Goal: Transaction & Acquisition: Purchase product/service

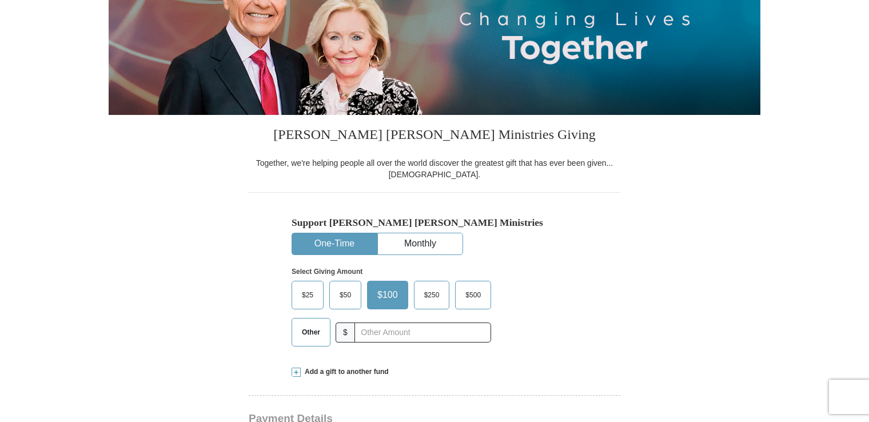
click at [314, 297] on span "$25" at bounding box center [307, 294] width 23 height 17
click at [0, 0] on input "$25" at bounding box center [0, 0] width 0 height 0
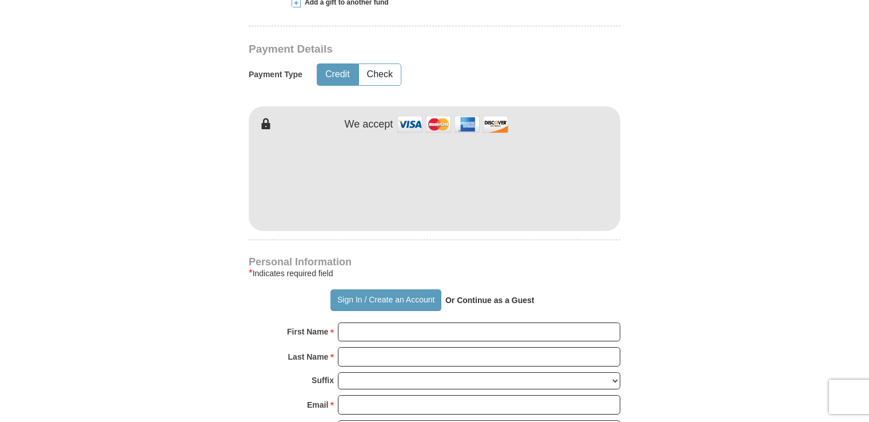
scroll to position [515, 0]
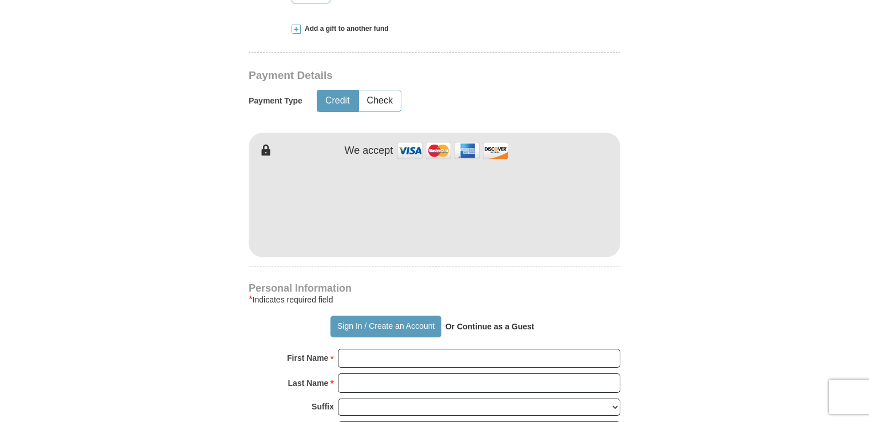
click at [596, 102] on div "[PERSON_NAME] [PERSON_NAME] Ministries Giving Together, we're helping people al…" at bounding box center [435, 352] width 372 height 1161
click at [218, 246] on form "Already have an account? Sign in for faster giving. Don't have an account? Crea…" at bounding box center [435, 232] width 652 height 1402
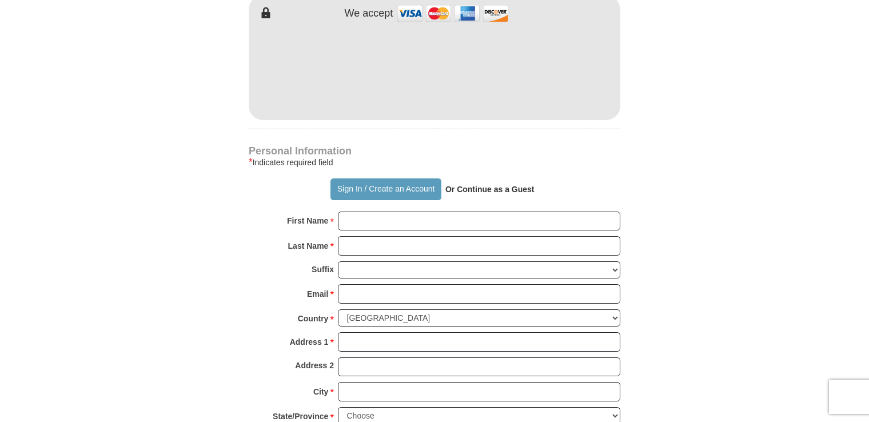
scroll to position [686, 0]
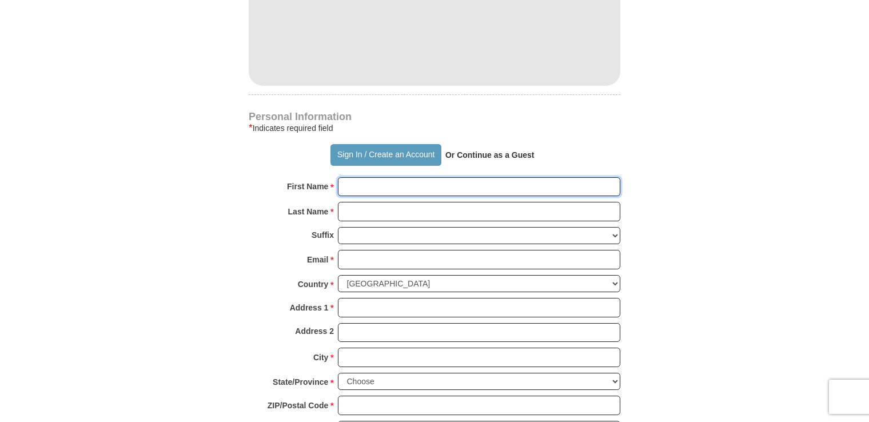
click at [376, 190] on input "First Name *" at bounding box center [479, 186] width 282 height 19
type input "[PERSON_NAME]"
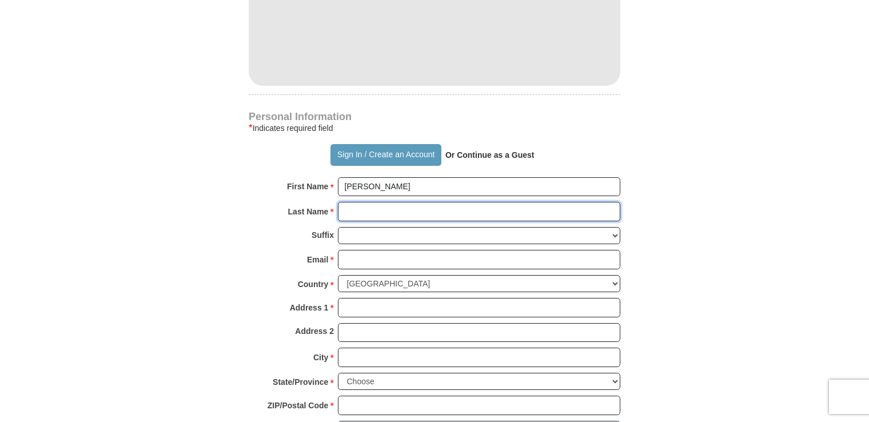
type input "[PERSON_NAME]"
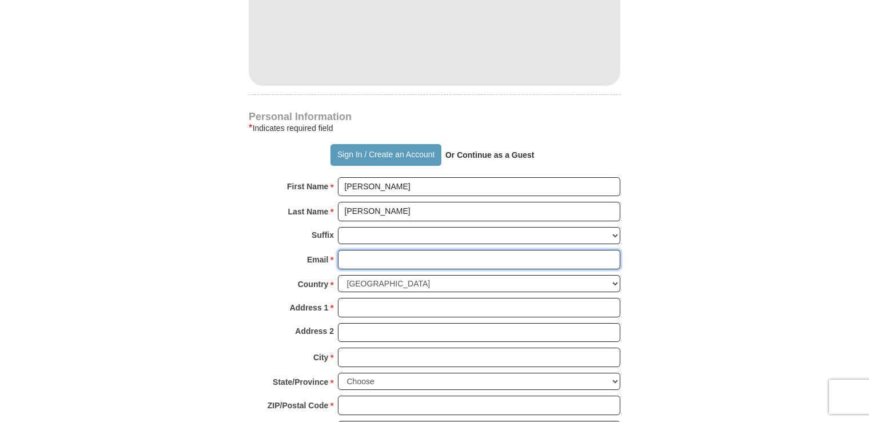
type input "[EMAIL_ADDRESS][DOMAIN_NAME]"
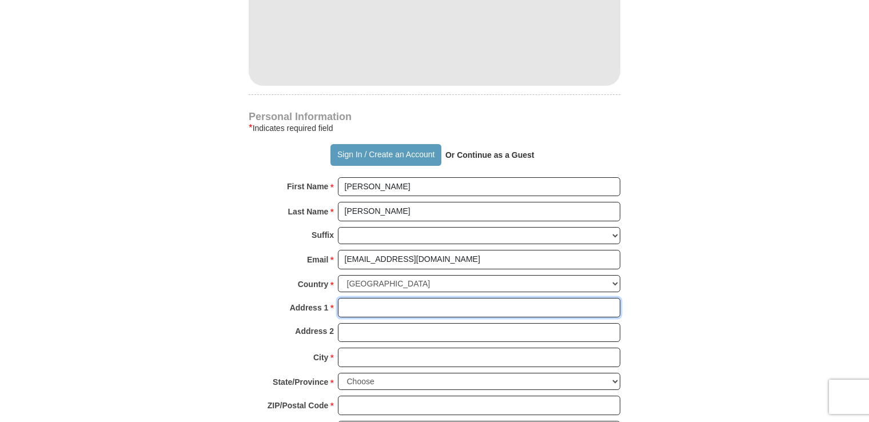
type input "[STREET_ADDRESS]"
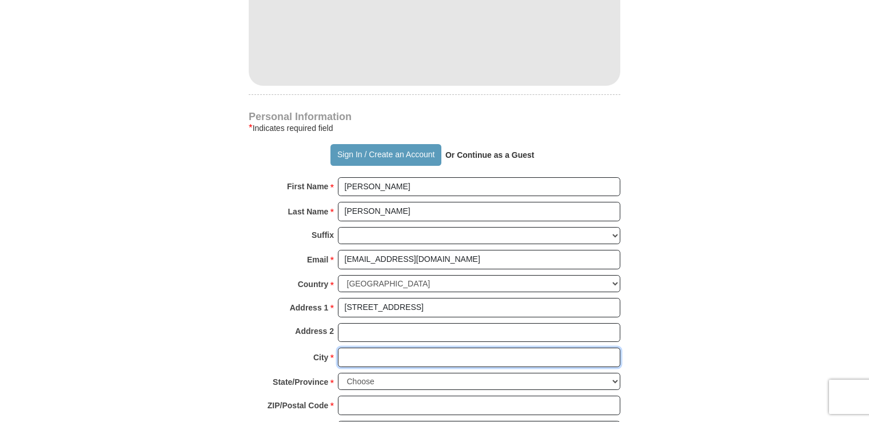
type input "Charlotte"
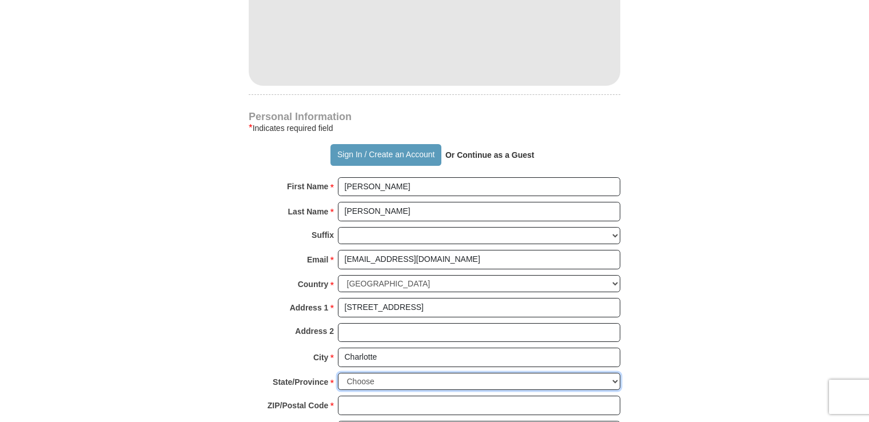
select select "NC"
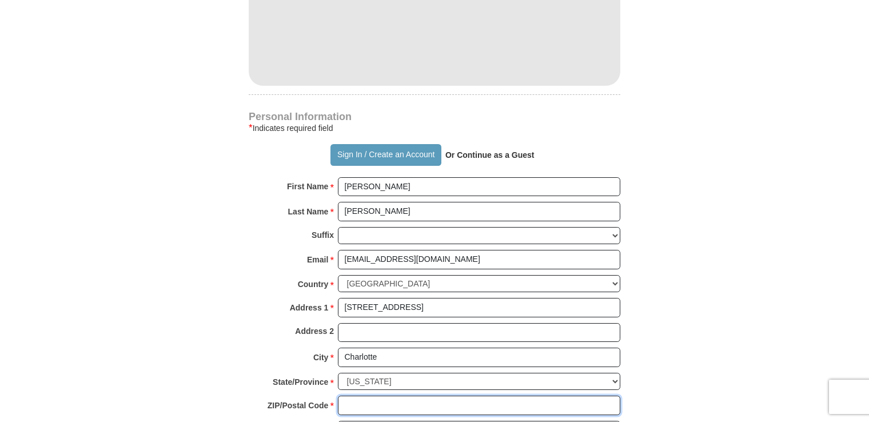
type input "28217"
type input "7042875748"
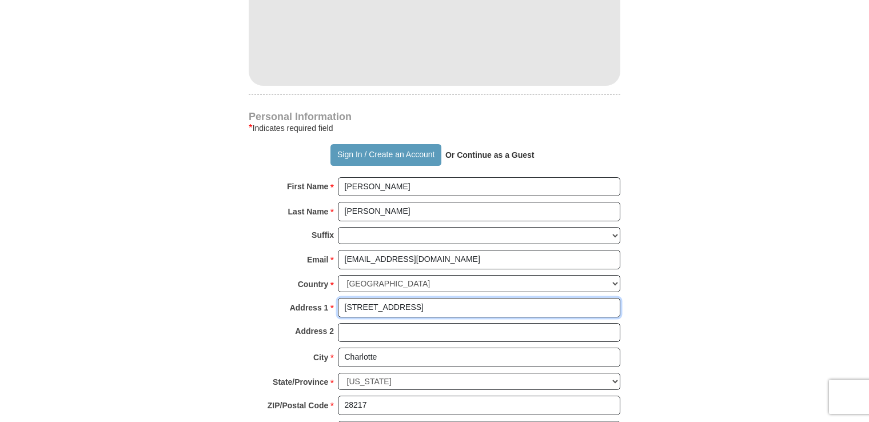
drag, startPoint x: 431, startPoint y: 305, endPoint x: 333, endPoint y: 303, distance: 97.8
click at [333, 303] on div "Address 1 * [STREET_ADDRESS] Please enter Address 1" at bounding box center [435, 310] width 372 height 25
type input "[STREET_ADDRESS]"
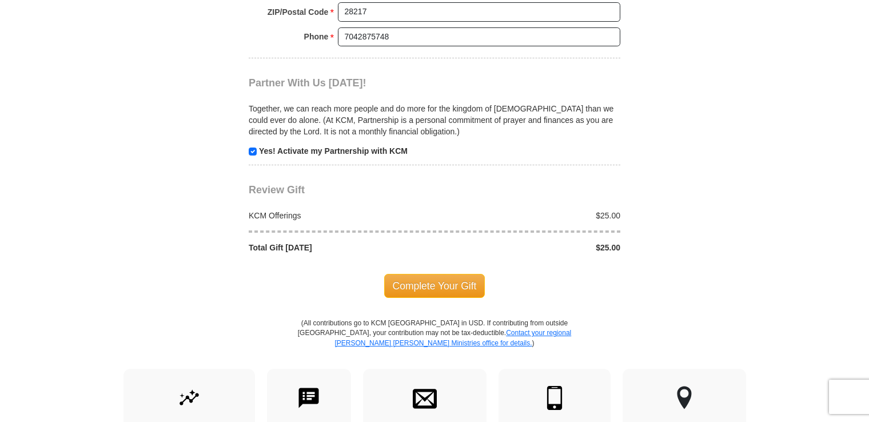
scroll to position [1086, 0]
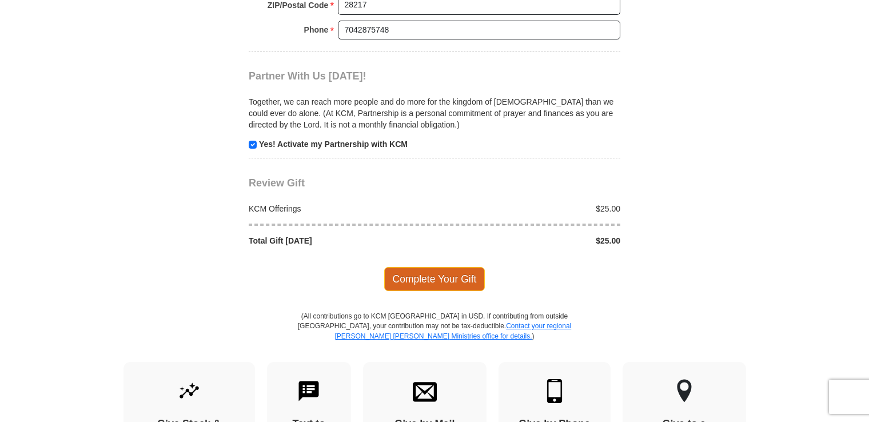
click at [450, 270] on span "Complete Your Gift" at bounding box center [434, 279] width 101 height 24
